Goal: Task Accomplishment & Management: Manage account settings

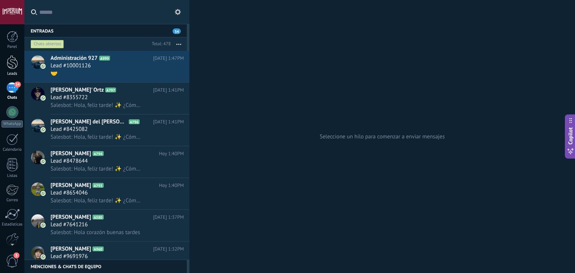
click at [17, 61] on div at bounding box center [12, 62] width 11 height 14
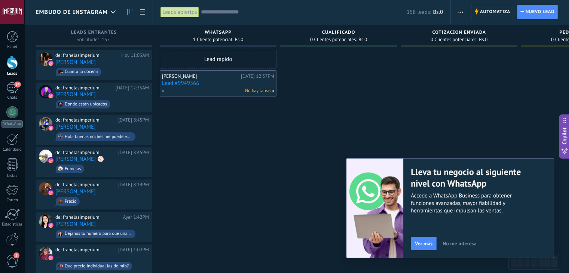
click at [177, 83] on link "Lead #9949566" at bounding box center [218, 83] width 112 height 6
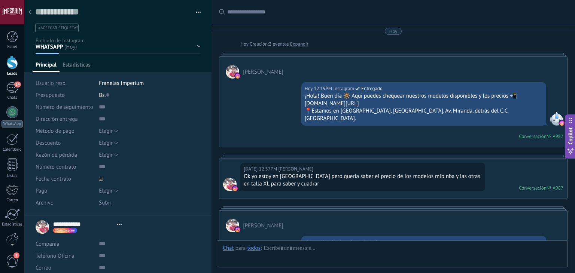
type textarea "**********"
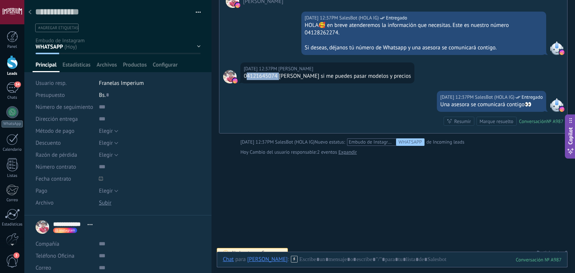
drag, startPoint x: 278, startPoint y: 67, endPoint x: 245, endPoint y: 66, distance: 32.9
click at [245, 73] on div "04121645074 [PERSON_NAME] si me puedes pasar modelos y precios" at bounding box center [327, 76] width 167 height 7
click at [244, 73] on div "04121645074 [PERSON_NAME] si me puedes pasar modelos y precios" at bounding box center [327, 76] width 167 height 7
drag, startPoint x: 244, startPoint y: 69, endPoint x: 276, endPoint y: 69, distance: 32.6
click at [276, 73] on div "04121645074 [PERSON_NAME] si me puedes pasar modelos y precios" at bounding box center [327, 76] width 167 height 7
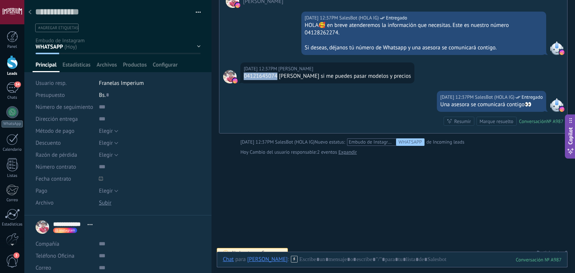
copy div "04121645074"
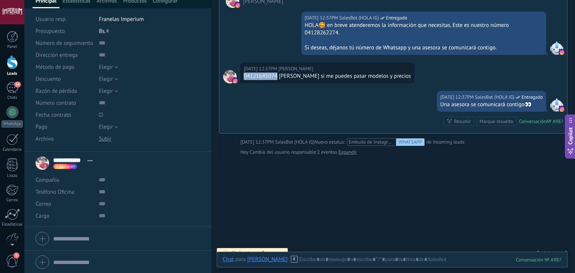
scroll to position [65, 0]
click at [110, 195] on input "text" at bounding box center [149, 191] width 101 height 12
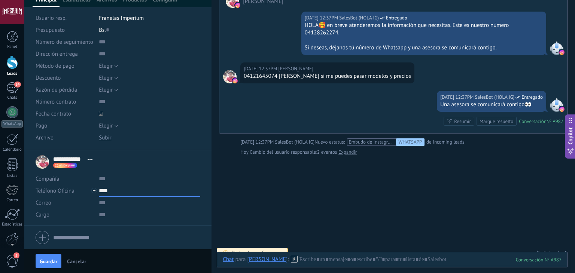
paste input "**********"
type input "**********"
click at [109, 202] on input "text" at bounding box center [149, 203] width 101 height 12
click at [109, 190] on input "**********" at bounding box center [149, 191] width 101 height 12
click at [118, 216] on div "Alejandra (WhatsApp)" at bounding box center [143, 216] width 89 height 13
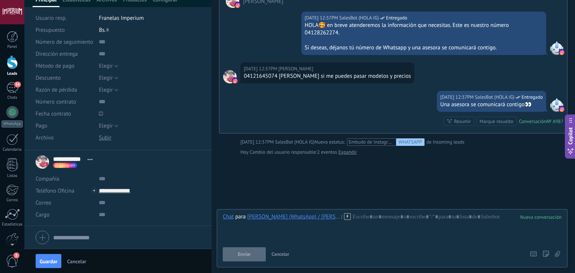
click at [344, 216] on icon at bounding box center [347, 216] width 7 height 7
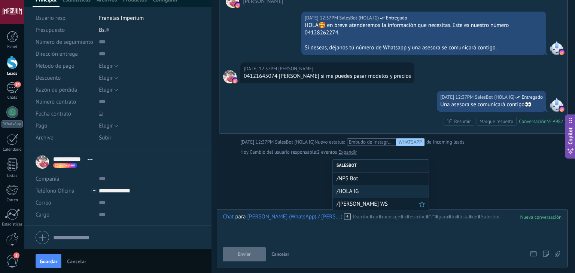
click at [355, 201] on span "/ALEJANDRA WS" at bounding box center [377, 204] width 82 height 7
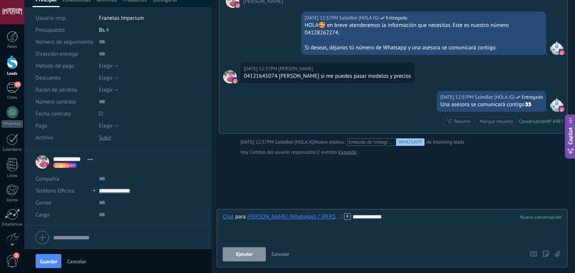
click at [242, 262] on div "**********" at bounding box center [392, 238] width 351 height 58
click at [242, 259] on button "Ejecutar" at bounding box center [244, 254] width 43 height 14
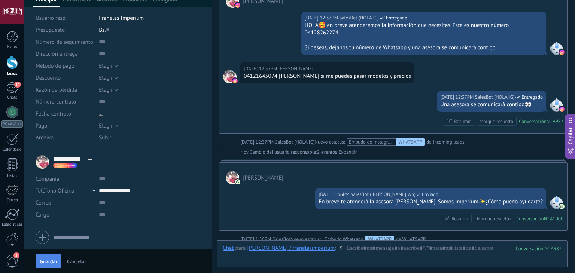
scroll to position [311, 0]
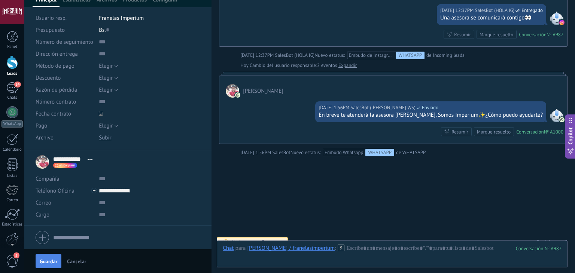
click at [45, 260] on span "Guardar" at bounding box center [49, 261] width 18 height 5
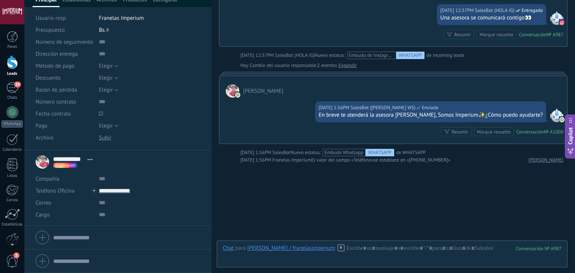
scroll to position [324, 0]
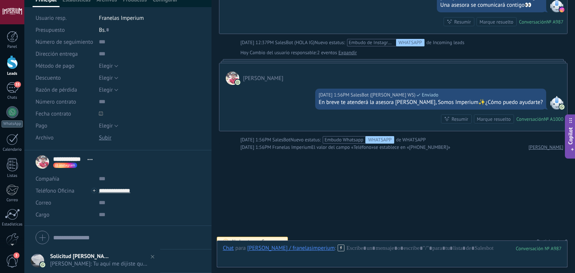
click at [97, 260] on span "Nina: Tu aquí me dijiste que como pedía la docena me salia mas económico" at bounding box center [99, 263] width 99 height 7
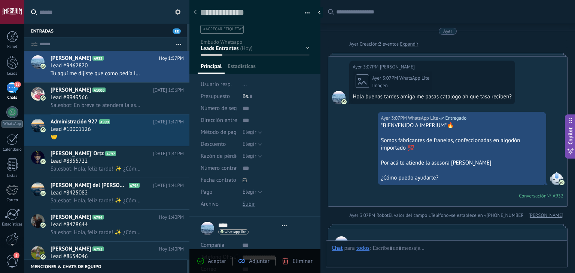
type textarea "**********"
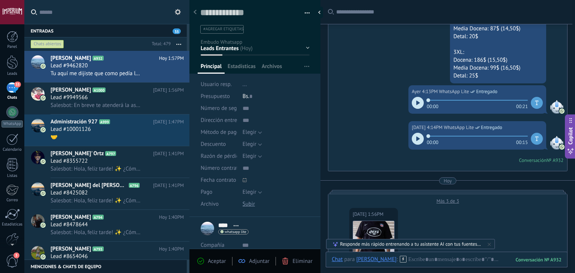
scroll to position [700, 0]
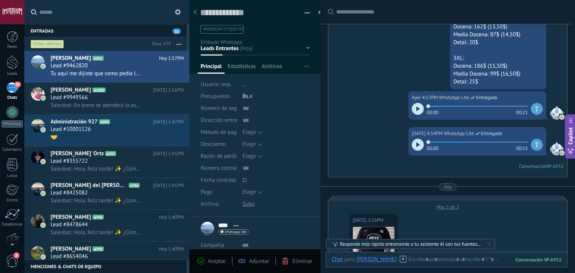
click at [412, 143] on div at bounding box center [418, 145] width 12 height 12
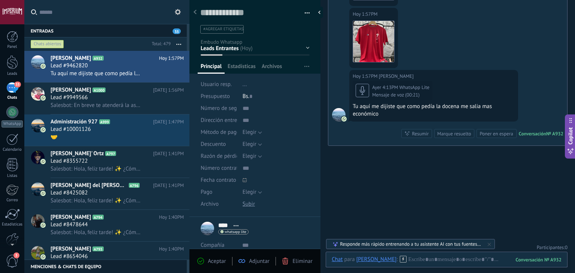
scroll to position [1411, 0]
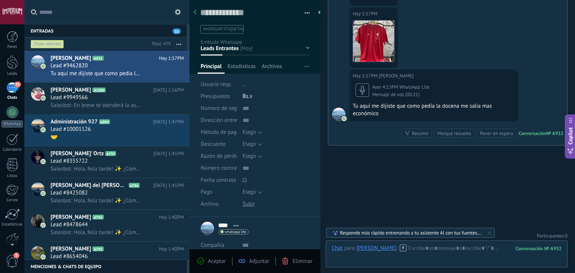
click at [393, 92] on div "Mensaje de voz (00:21)" at bounding box center [400, 95] width 57 height 6
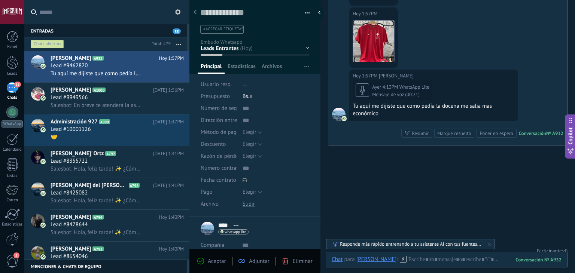
scroll to position [671, 0]
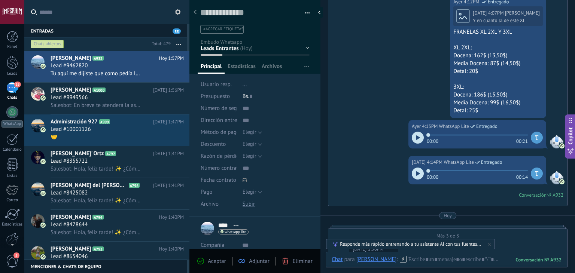
click at [412, 137] on div at bounding box center [418, 138] width 12 height 12
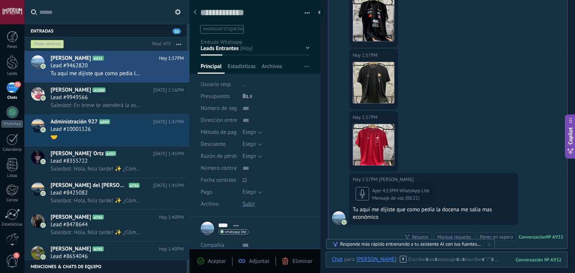
scroll to position [1411, 0]
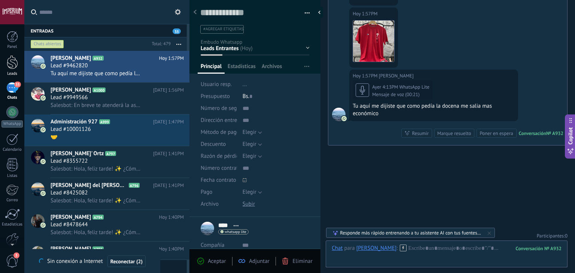
click at [7, 69] on div at bounding box center [12, 62] width 11 height 14
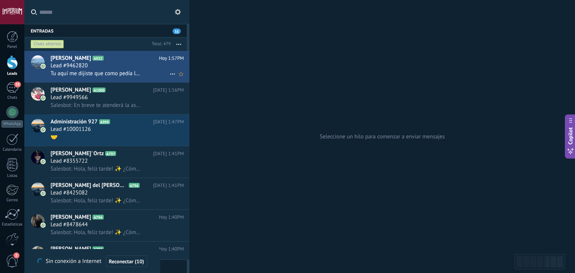
click at [147, 64] on div "Lead #9462820" at bounding box center [117, 65] width 133 height 7
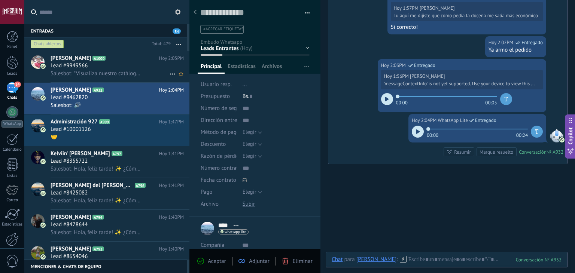
click at [115, 75] on span "Salesbot: *Visualiza nuestro catálogo 👀⬇️* [URL][DOMAIN_NAME]" at bounding box center [97, 73] width 92 height 7
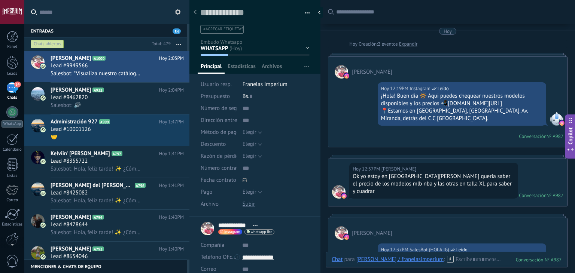
scroll to position [500, 0]
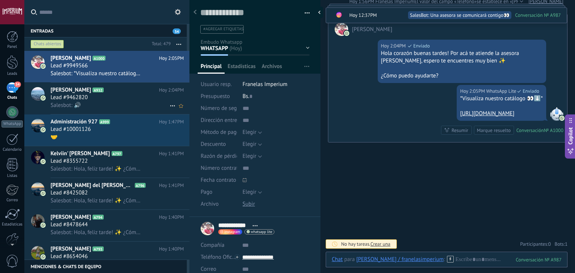
click at [117, 101] on div "Lead #9462820" at bounding box center [117, 97] width 133 height 7
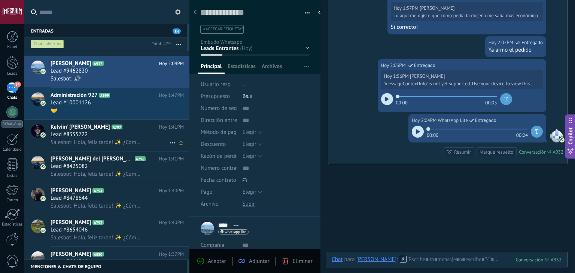
scroll to position [75, 0]
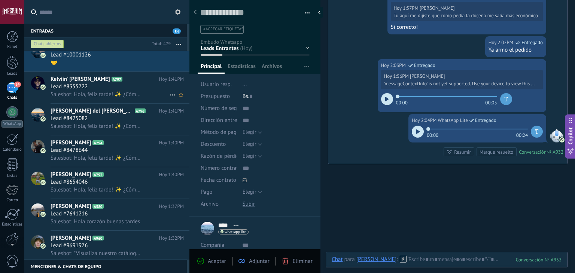
click at [101, 86] on div "Lead #8355722" at bounding box center [117, 86] width 133 height 7
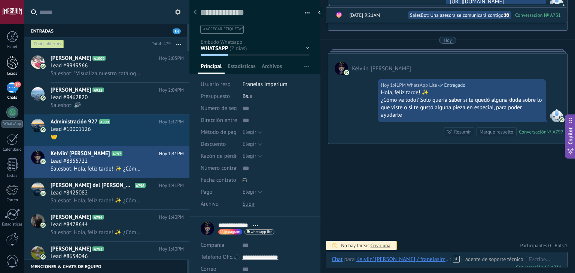
click at [4, 60] on link "Leads" at bounding box center [12, 65] width 24 height 21
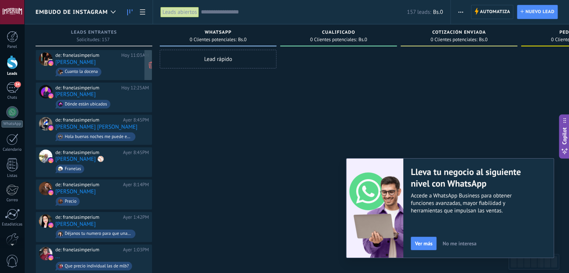
click at [120, 64] on div "de: franelasimperium Hoy 11:03AM [PERSON_NAME] [PERSON_NAME]" at bounding box center [102, 64] width 94 height 25
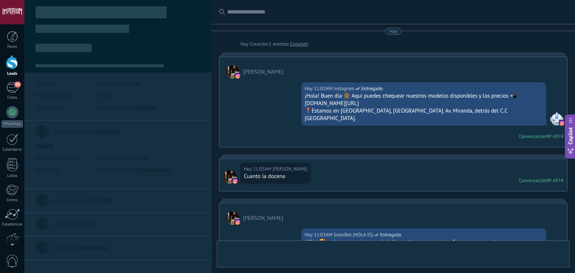
scroll to position [143, 0]
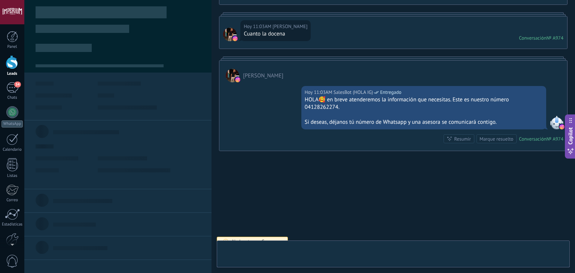
type textarea "**********"
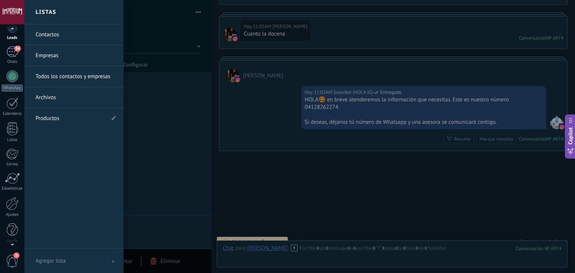
scroll to position [38, 0]
click at [9, 204] on div at bounding box center [12, 201] width 13 height 13
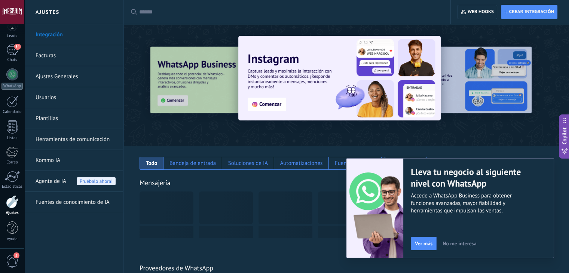
click at [91, 140] on link "Herramientas de comunicación" at bounding box center [76, 139] width 80 height 21
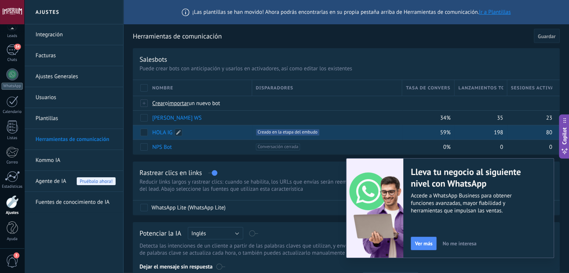
click at [166, 132] on link "HOLA IG" at bounding box center [162, 132] width 20 height 7
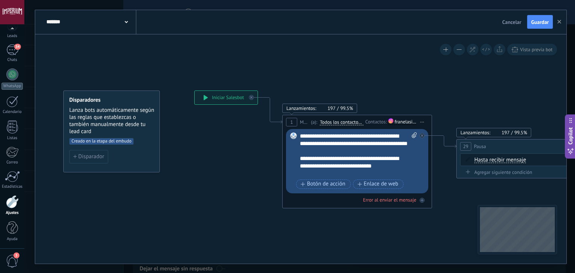
click at [303, 160] on div "**********" at bounding box center [358, 154] width 117 height 45
click at [300, 167] on div "**********" at bounding box center [358, 154] width 117 height 45
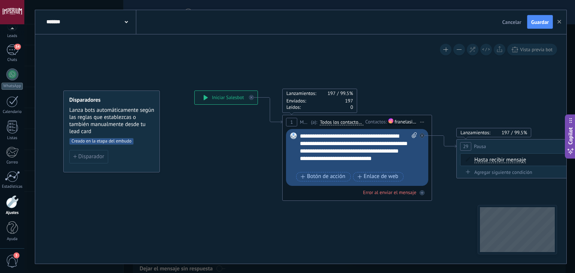
drag, startPoint x: 382, startPoint y: 149, endPoint x: 358, endPoint y: 151, distance: 23.2
click at [358, 151] on div "**********" at bounding box center [358, 150] width 117 height 37
click at [539, 10] on div "**********" at bounding box center [301, 137] width 532 height 254
click at [539, 24] on span "Guardar" at bounding box center [540, 21] width 18 height 5
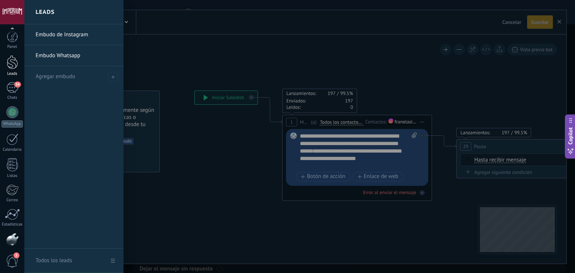
click at [10, 71] on link "Leads" at bounding box center [12, 65] width 24 height 21
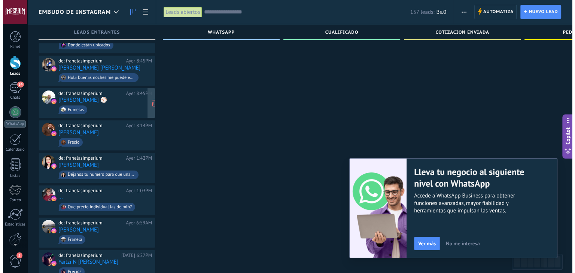
scroll to position [75, 0]
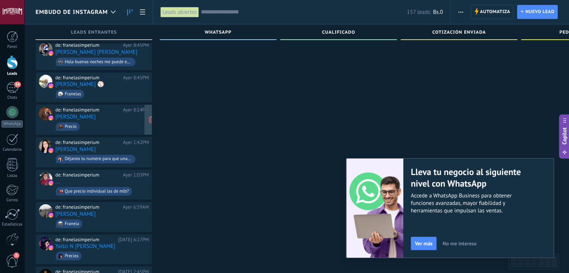
click at [117, 130] on div "de: franelasimperium Ayer 8:14PM [PERSON_NAME]" at bounding box center [94, 119] width 117 height 31
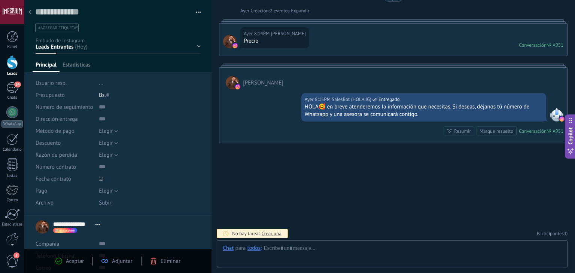
scroll to position [11, 0]
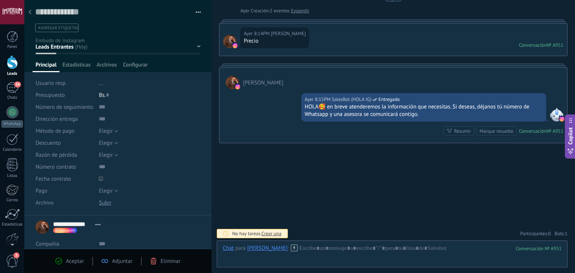
click at [31, 10] on div at bounding box center [30, 12] width 10 height 15
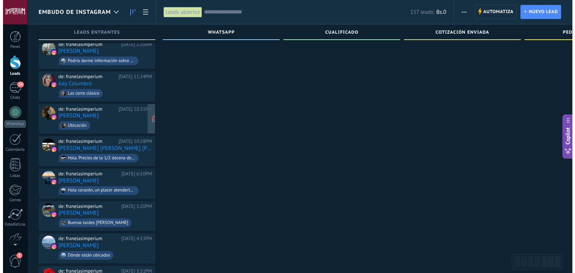
scroll to position [374, 0]
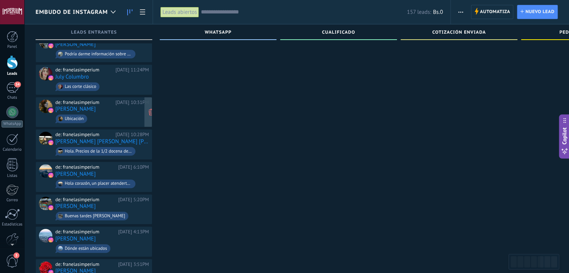
click at [123, 101] on div "de: franelasimperium [DATE] 10:31PM [DEMOGRAPHIC_DATA][PERSON_NAME] Ubicación" at bounding box center [102, 112] width 94 height 25
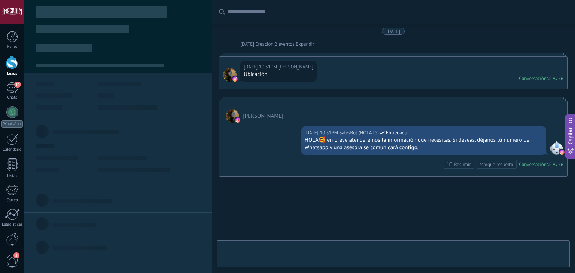
scroll to position [33, 0]
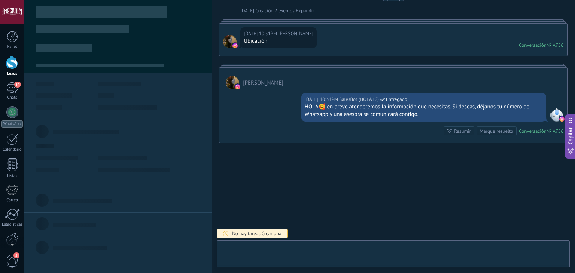
type textarea "**********"
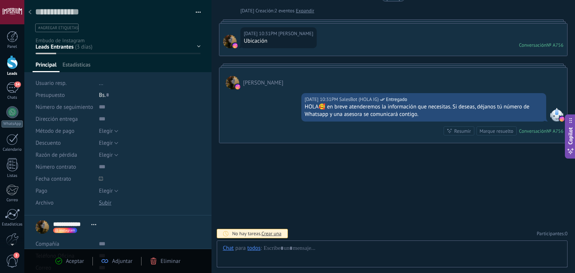
scroll to position [11, 0]
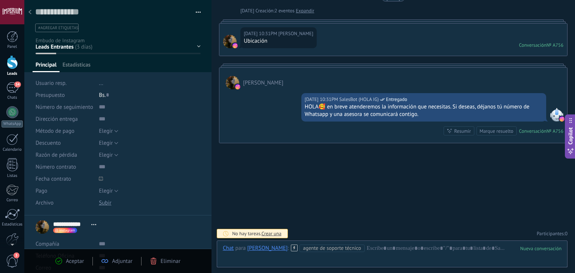
click at [30, 12] on icon at bounding box center [29, 12] width 3 height 4
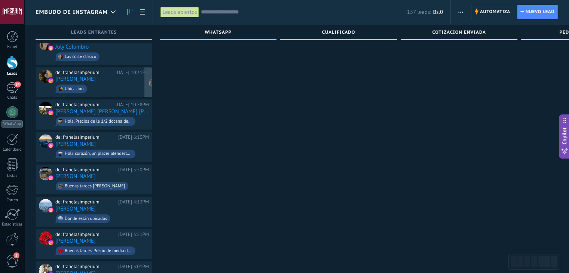
scroll to position [431, 0]
